Goal: Answer question/provide support: Share knowledge or assist other users

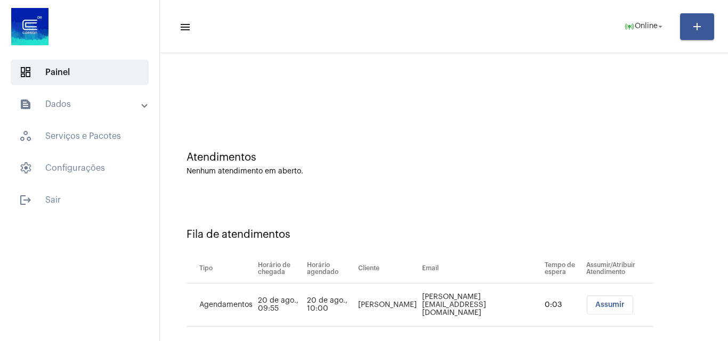
scroll to position [14, 0]
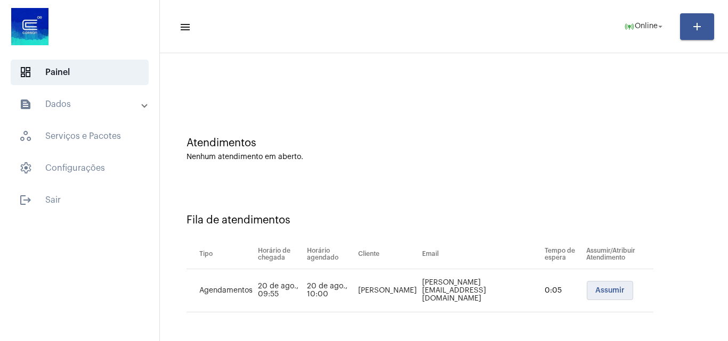
click at [595, 288] on span "Assumir" at bounding box center [609, 290] width 29 height 7
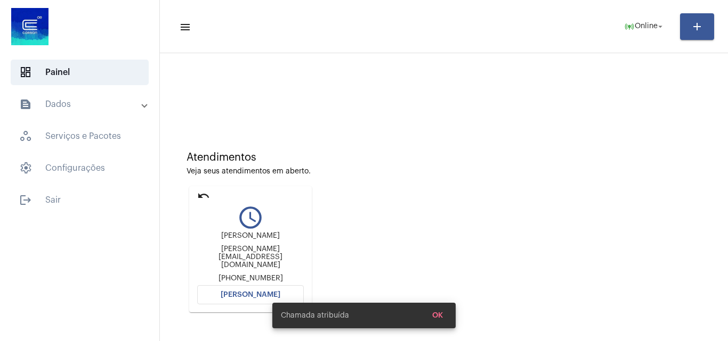
click at [198, 195] on mat-icon "undo" at bounding box center [203, 196] width 13 height 13
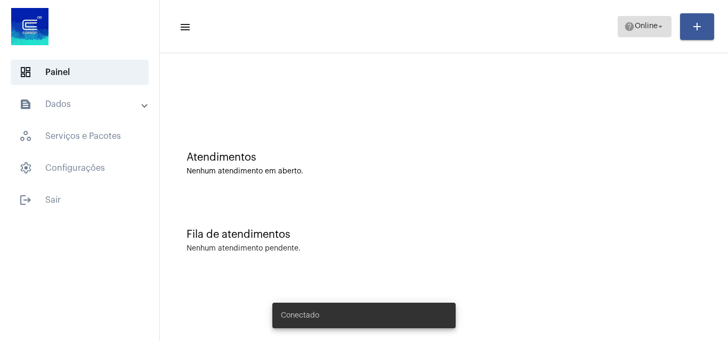
click at [632, 26] on mat-icon "help" at bounding box center [629, 26] width 11 height 11
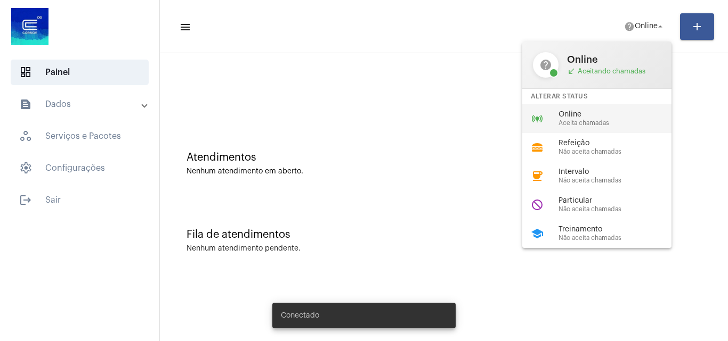
click at [611, 125] on span "Aceita chamadas" at bounding box center [618, 123] width 121 height 7
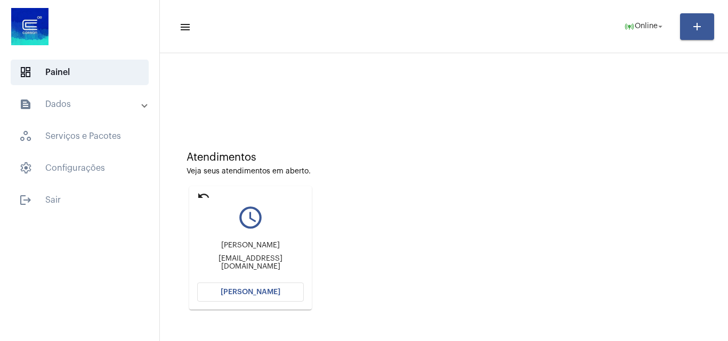
click at [272, 291] on span "Abrir Chamada" at bounding box center [251, 292] width 60 height 7
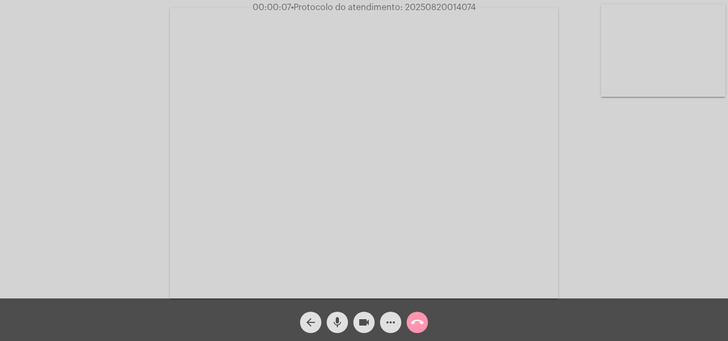
click at [335, 324] on mat-icon "mic" at bounding box center [337, 322] width 13 height 13
click at [337, 323] on mat-icon "mic_off" at bounding box center [337, 322] width 13 height 13
click at [334, 323] on mat-icon "mic" at bounding box center [337, 322] width 13 height 13
click at [337, 322] on mat-icon "mic_off" at bounding box center [337, 322] width 13 height 13
click at [391, 314] on span "more_horiz" at bounding box center [390, 322] width 13 height 21
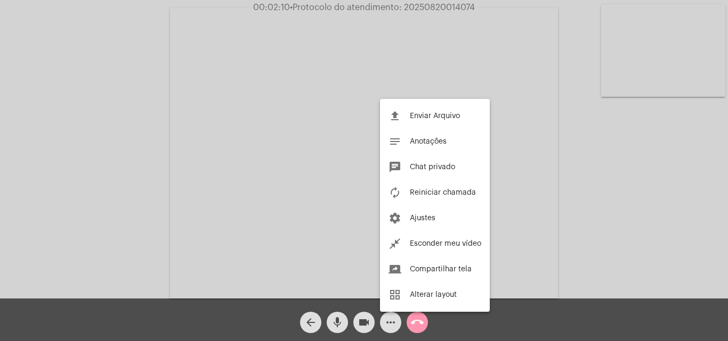
click at [173, 123] on div at bounding box center [364, 170] width 728 height 341
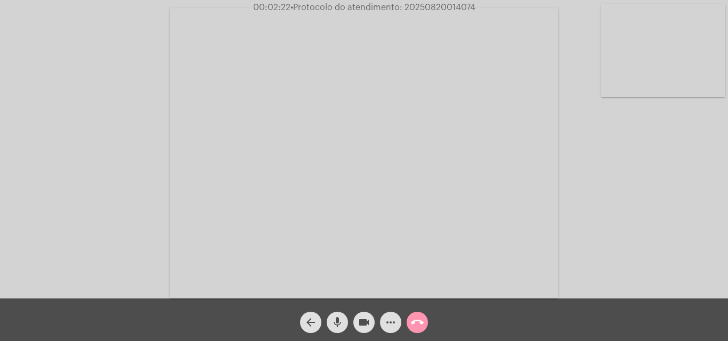
drag, startPoint x: 404, startPoint y: 8, endPoint x: 495, endPoint y: 8, distance: 91.1
click at [495, 8] on div "00:02:22 • Protocolo do atendimento: 20250820014074" at bounding box center [364, 8] width 728 height 10
click at [340, 317] on mat-icon "mic" at bounding box center [337, 322] width 13 height 13
click at [337, 320] on mat-icon "mic_off" at bounding box center [337, 322] width 13 height 13
click at [388, 323] on mat-icon "more_horiz" at bounding box center [390, 322] width 13 height 13
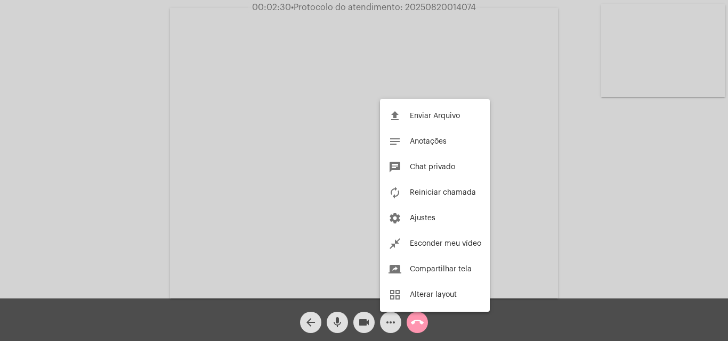
click at [113, 157] on div at bounding box center [364, 170] width 728 height 341
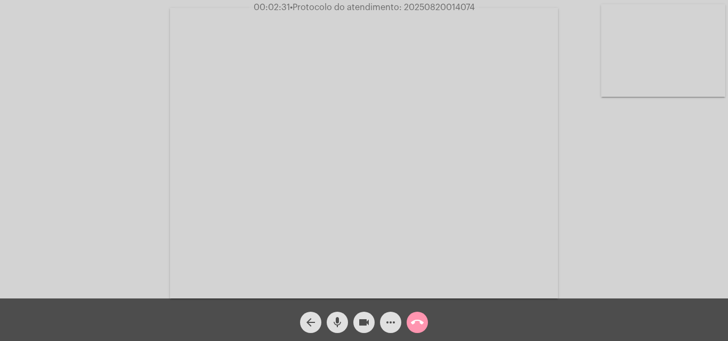
click at [340, 327] on mat-icon "mic" at bounding box center [337, 322] width 13 height 13
click at [335, 317] on mat-icon "mic_off" at bounding box center [337, 322] width 13 height 13
click at [340, 318] on mat-icon "mic" at bounding box center [337, 322] width 13 height 13
click at [335, 322] on mat-icon "mic_off" at bounding box center [337, 322] width 13 height 13
click at [339, 321] on mat-icon "mic" at bounding box center [337, 322] width 13 height 13
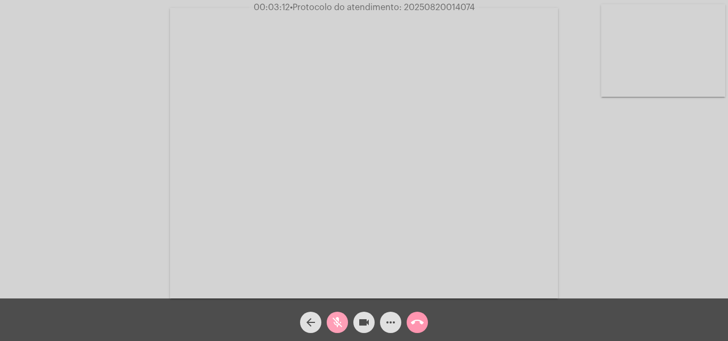
click at [339, 325] on mat-icon "mic_off" at bounding box center [337, 322] width 13 height 13
click at [387, 324] on mat-icon "more_horiz" at bounding box center [390, 322] width 13 height 13
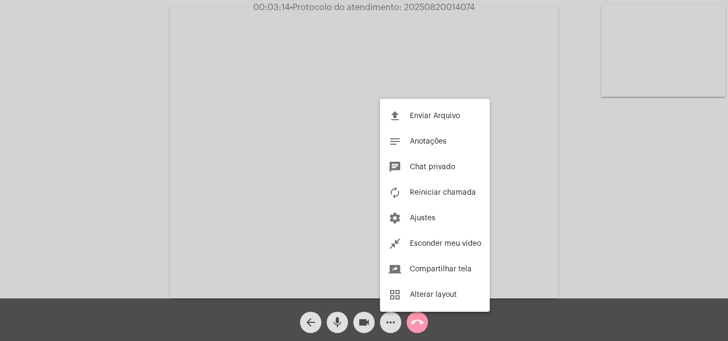
click at [144, 162] on div at bounding box center [364, 170] width 728 height 341
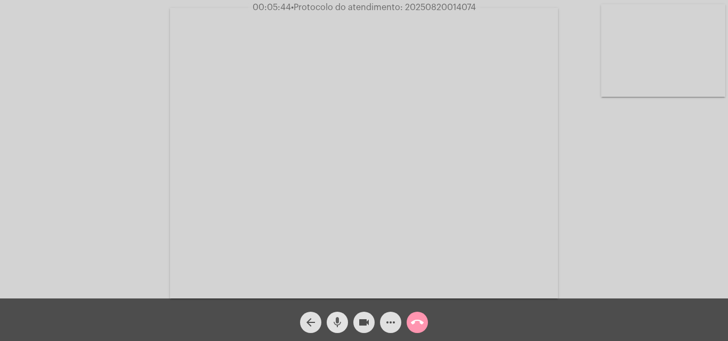
click at [336, 314] on span "mic" at bounding box center [337, 322] width 13 height 21
click at [336, 326] on mat-icon "mic_off" at bounding box center [337, 322] width 13 height 13
click at [342, 314] on span "mic" at bounding box center [337, 322] width 13 height 21
click at [339, 322] on mat-icon "mic_off" at bounding box center [337, 322] width 13 height 13
click at [336, 324] on mat-icon "mic" at bounding box center [337, 322] width 13 height 13
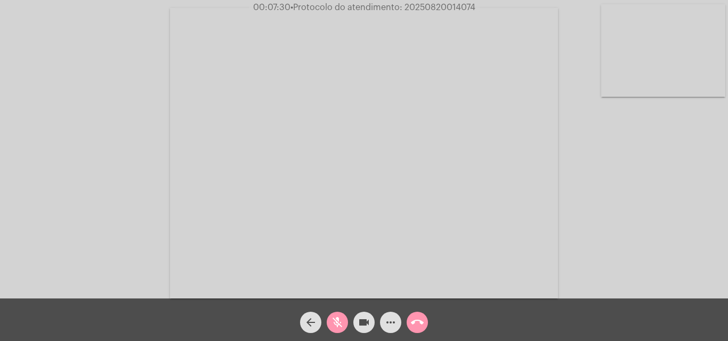
click at [340, 319] on mat-icon "mic_off" at bounding box center [337, 322] width 13 height 13
click at [337, 320] on mat-icon "mic" at bounding box center [337, 322] width 13 height 13
click at [338, 317] on mat-icon "mic_off" at bounding box center [337, 322] width 13 height 13
click at [333, 317] on mat-icon "mic" at bounding box center [337, 322] width 13 height 13
click at [334, 316] on span "mic_off" at bounding box center [337, 322] width 13 height 21
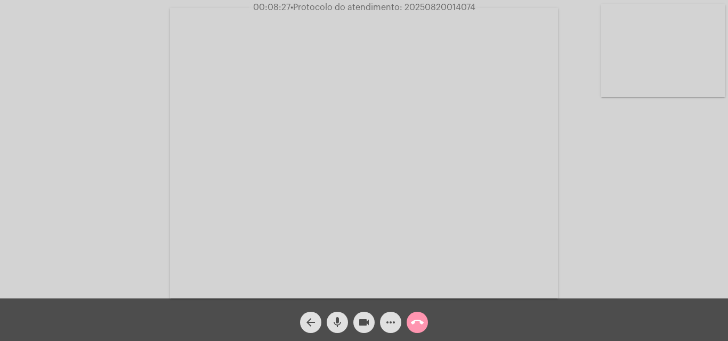
click at [338, 323] on mat-icon "mic" at bounding box center [337, 322] width 13 height 13
click at [338, 319] on mat-icon "mic_off" at bounding box center [337, 322] width 13 height 13
click at [334, 315] on span "mic" at bounding box center [337, 322] width 13 height 21
click at [336, 318] on mat-icon "mic_off" at bounding box center [337, 322] width 13 height 13
click at [333, 324] on mat-icon "mic" at bounding box center [337, 322] width 13 height 13
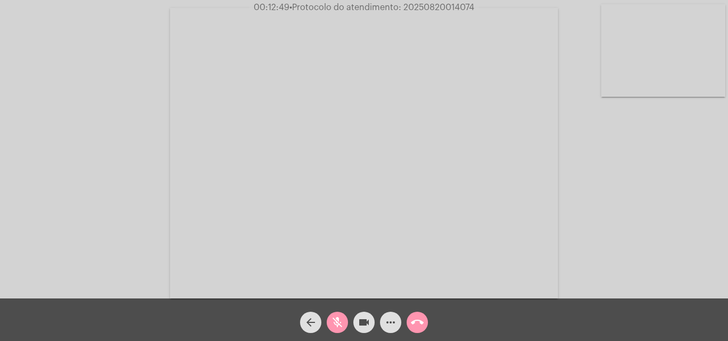
click at [385, 324] on mat-icon "more_horiz" at bounding box center [390, 322] width 13 height 13
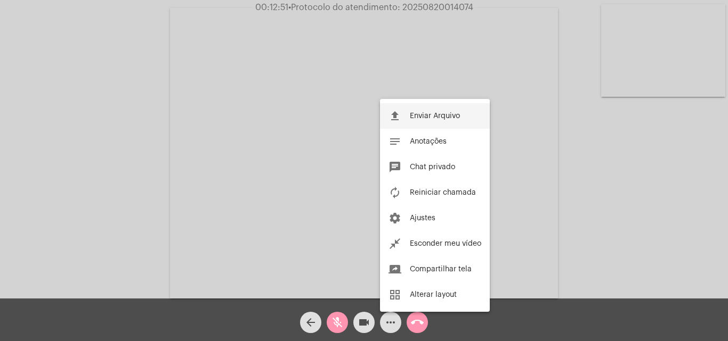
click at [411, 117] on span "Enviar Arquivo" at bounding box center [435, 115] width 50 height 7
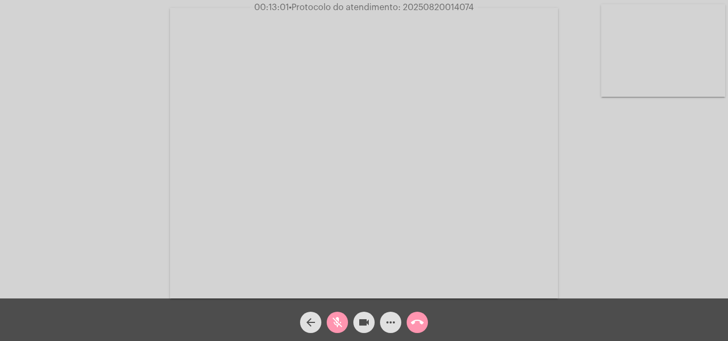
click at [438, 321] on div "Enviando arquivo... ok" at bounding box center [364, 170] width 728 height 341
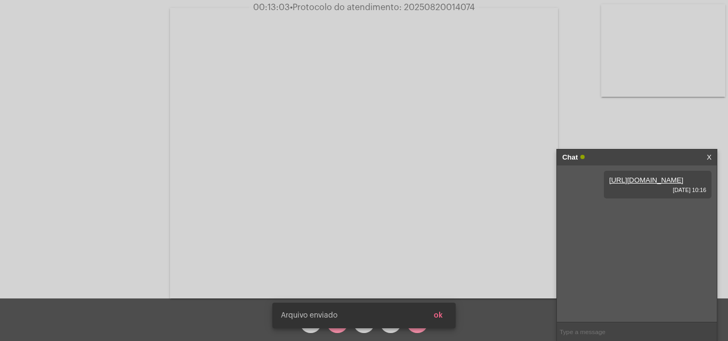
click at [443, 320] on button "ok" at bounding box center [438, 315] width 26 height 19
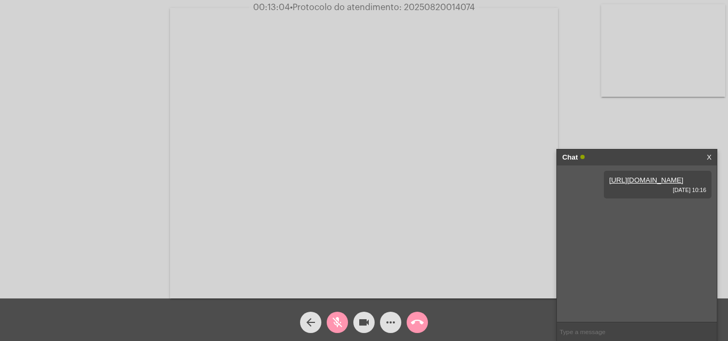
click at [338, 324] on mat-icon "mic_off" at bounding box center [337, 322] width 13 height 13
paste input "187,46"
type input "187,46"
click at [338, 322] on mat-icon "mic" at bounding box center [337, 322] width 13 height 13
click at [334, 321] on mat-icon "mic_off" at bounding box center [337, 322] width 13 height 13
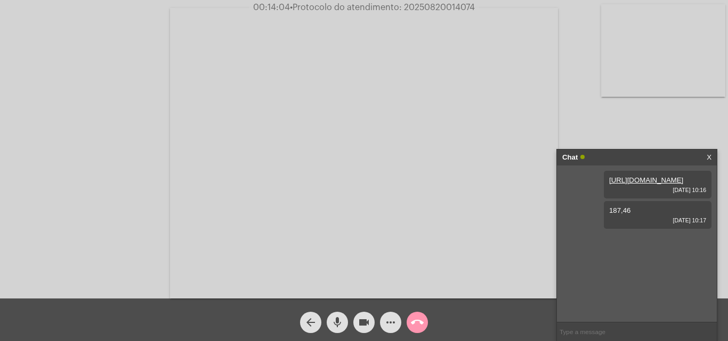
click at [335, 325] on mat-icon "mic" at bounding box center [337, 322] width 13 height 13
click at [345, 328] on button "mic_off" at bounding box center [337, 322] width 21 height 21
click at [335, 322] on mat-icon "mic" at bounding box center [337, 322] width 13 height 13
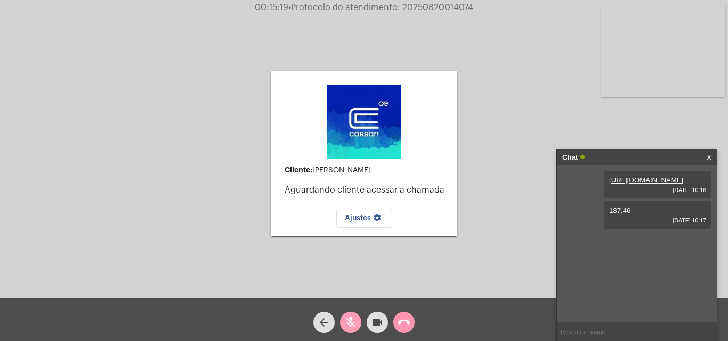
drag, startPoint x: 348, startPoint y: 327, endPoint x: 458, endPoint y: 310, distance: 111.6
click at [348, 327] on mat-icon "mic_off" at bounding box center [350, 322] width 13 height 13
paste input "29 Dias, 13 Horas e 41 Minutos até o vencimento!"
type input "29 Dias, 13 Horas e 41 Minutos até o vencimento!"
click at [351, 321] on mat-icon "mic" at bounding box center [350, 322] width 13 height 13
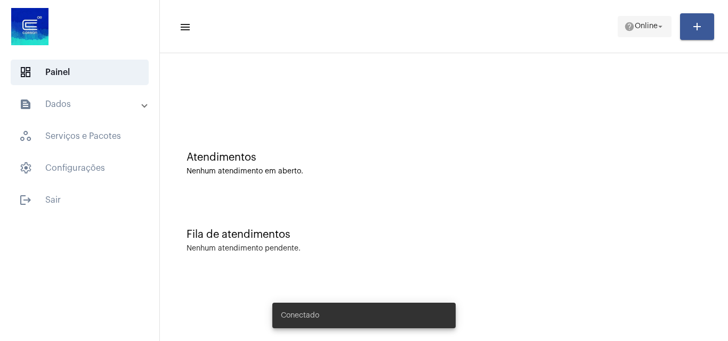
click at [656, 26] on mat-icon "arrow_drop_down" at bounding box center [660, 27] width 10 height 10
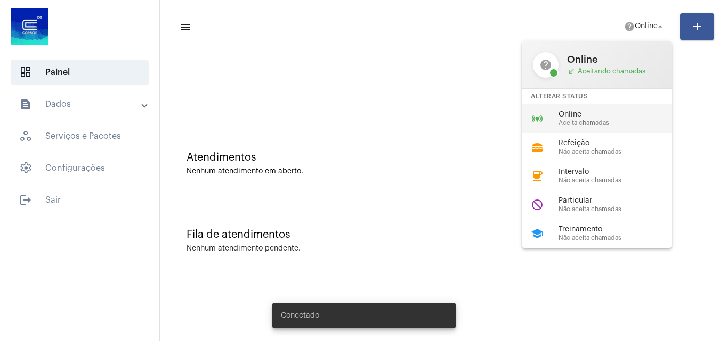
click at [632, 116] on span "Online" at bounding box center [618, 115] width 121 height 8
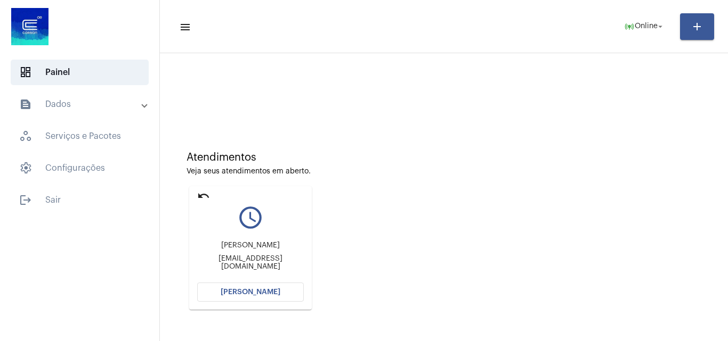
click at [254, 293] on span "[PERSON_NAME]" at bounding box center [251, 292] width 60 height 7
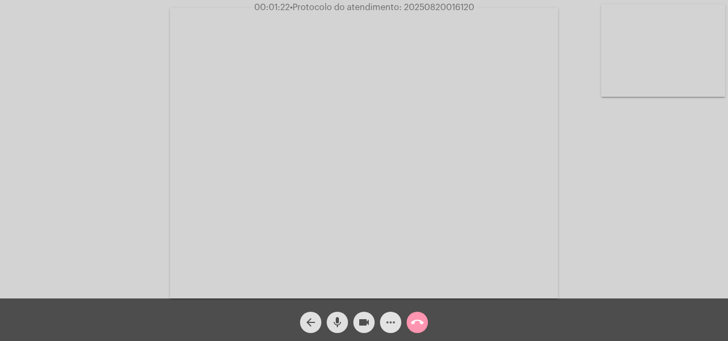
click at [389, 322] on mat-icon "more_horiz" at bounding box center [390, 322] width 13 height 13
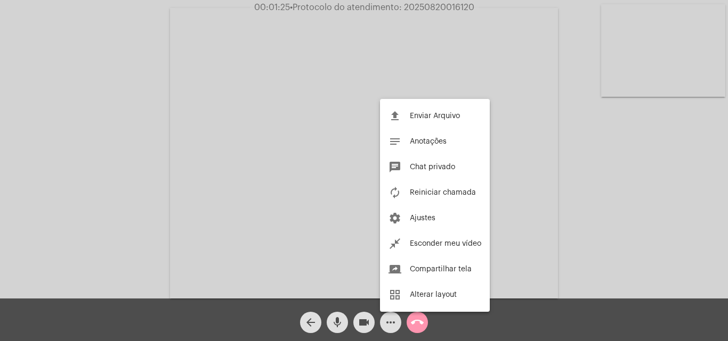
click at [416, 169] on span "Chat privado" at bounding box center [432, 167] width 45 height 7
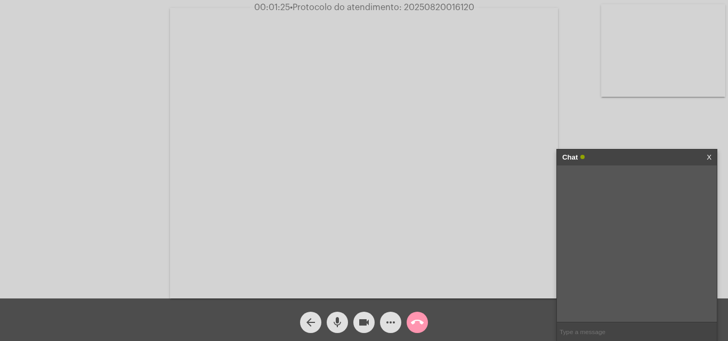
paste input "29 Dias, 13 Horas e 37 Minutos até o vencimento!"
type input "29 Dias, 13 Horas e 37 Minutos até o vencimento!"
click at [705, 331] on input "29 Dias, 13 Horas e 37 Minutos até o vencimento!" at bounding box center [637, 332] width 160 height 19
click at [704, 330] on input "29 Dias, 13 Horas e 37 Minutos até o vencimento!" at bounding box center [637, 332] width 160 height 19
click at [339, 328] on mat-icon "mic" at bounding box center [337, 322] width 13 height 13
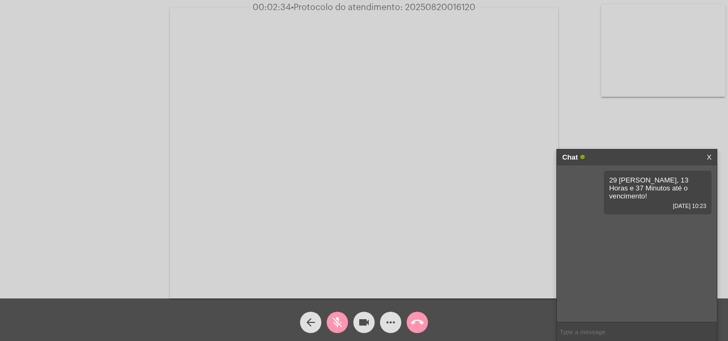
click at [338, 317] on mat-icon "mic_off" at bounding box center [337, 322] width 13 height 13
click at [430, 5] on span "• Protocolo do atendimento: 20250820016120" at bounding box center [383, 7] width 184 height 9
click at [593, 333] on input "text" at bounding box center [637, 332] width 160 height 19
paste input "20250820016120"
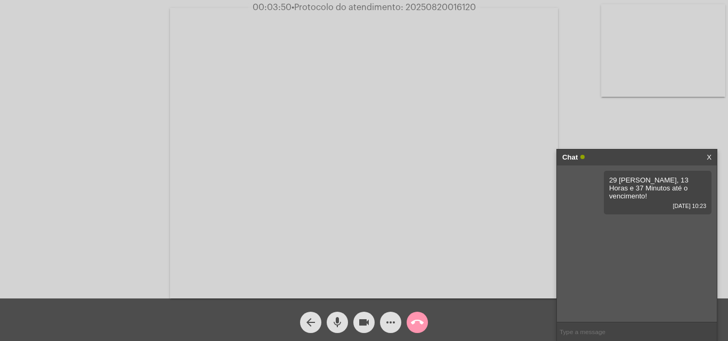
type input "20250820016120"
click at [421, 317] on mat-icon "call_end" at bounding box center [417, 322] width 13 height 13
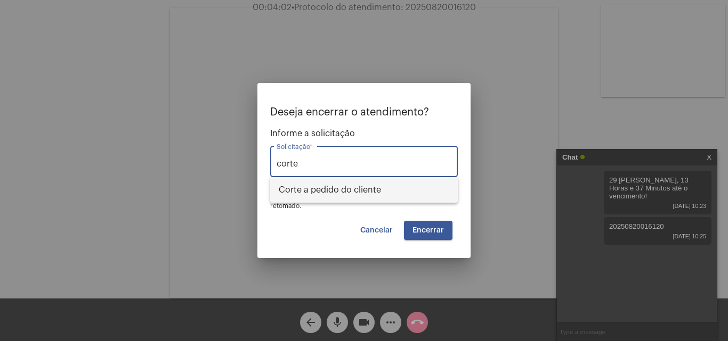
click at [382, 199] on span "Corte a pedido do cliente" at bounding box center [364, 190] width 170 height 26
type input "Corte a pedido do cliente"
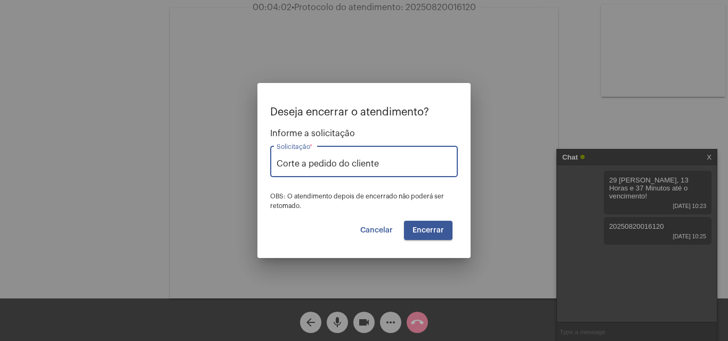
click at [434, 230] on span "Encerrar" at bounding box center [427, 230] width 31 height 7
click at [429, 227] on span "Encerrar" at bounding box center [427, 230] width 31 height 7
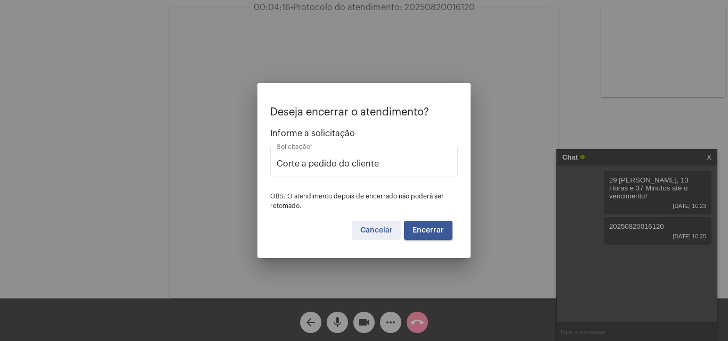
click at [389, 227] on span "Cancelar" at bounding box center [376, 230] width 32 height 7
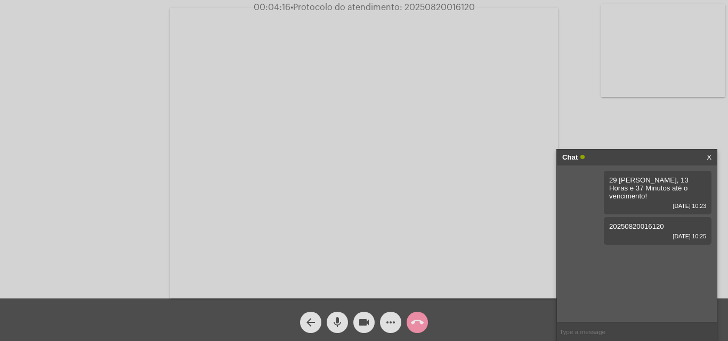
click at [309, 318] on mat-icon "arrow_back" at bounding box center [310, 322] width 13 height 13
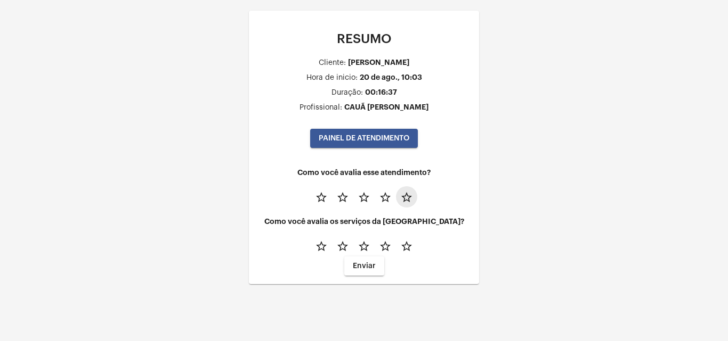
click at [409, 198] on mat-icon "star_border" at bounding box center [406, 197] width 13 height 13
click at [407, 247] on mat-icon "star_border" at bounding box center [406, 246] width 13 height 13
click at [357, 267] on span "Enviar" at bounding box center [364, 266] width 23 height 7
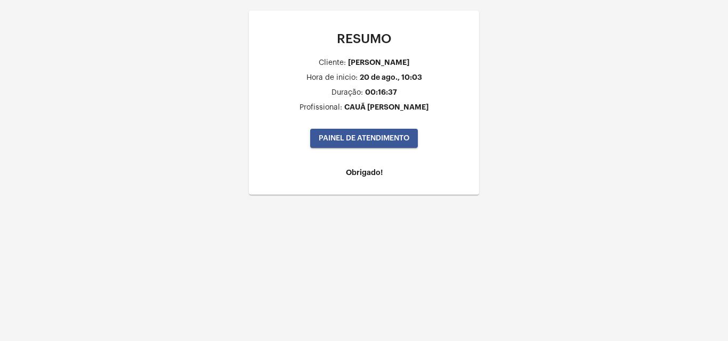
click at [345, 141] on span "PAINEL DE ATENDIMENTO" at bounding box center [364, 138] width 91 height 7
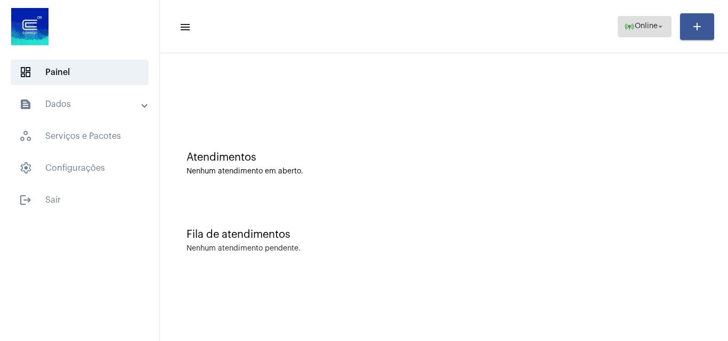
click at [641, 31] on span "online_prediction Online arrow_drop_down" at bounding box center [644, 26] width 41 height 19
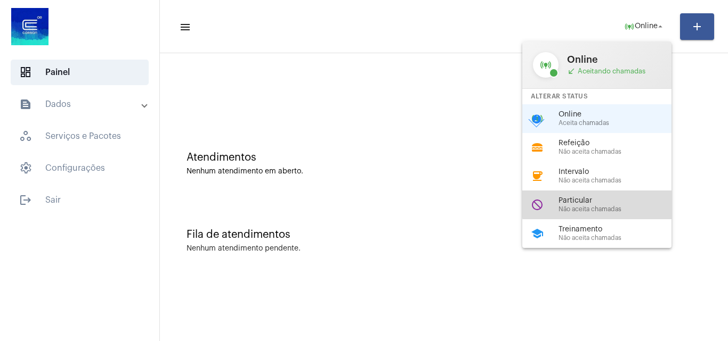
click at [634, 199] on span "Particular" at bounding box center [618, 201] width 121 height 8
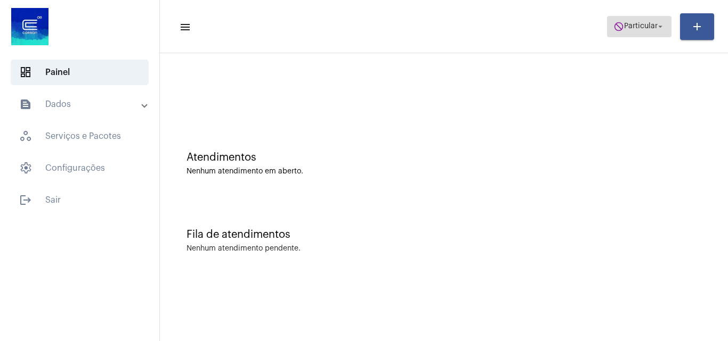
click at [633, 29] on span "Particular" at bounding box center [641, 26] width 34 height 7
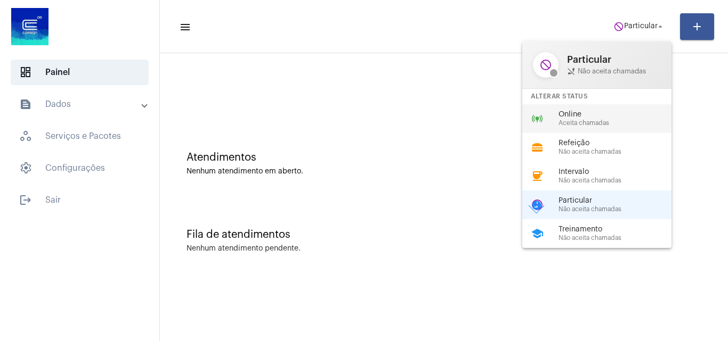
click at [622, 132] on div "online_prediction Online Aceita chamadas" at bounding box center [605, 118] width 166 height 29
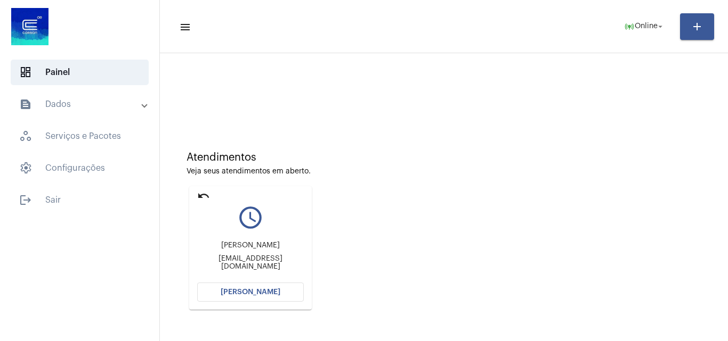
click at [268, 295] on span "Abrir Chamada" at bounding box center [251, 292] width 60 height 7
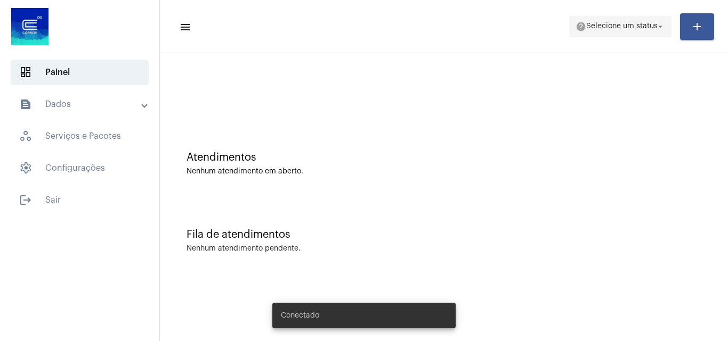
click at [613, 31] on span "help Selecione um status arrow_drop_down" at bounding box center [619, 26] width 89 height 19
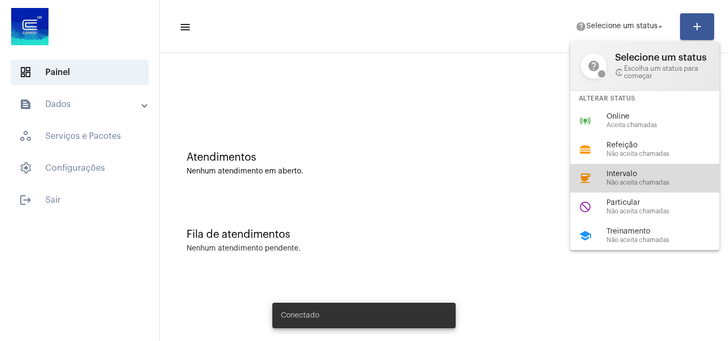
click at [621, 184] on span "Não aceita chamadas" at bounding box center [666, 182] width 121 height 7
